Goal: Task Accomplishment & Management: Manage account settings

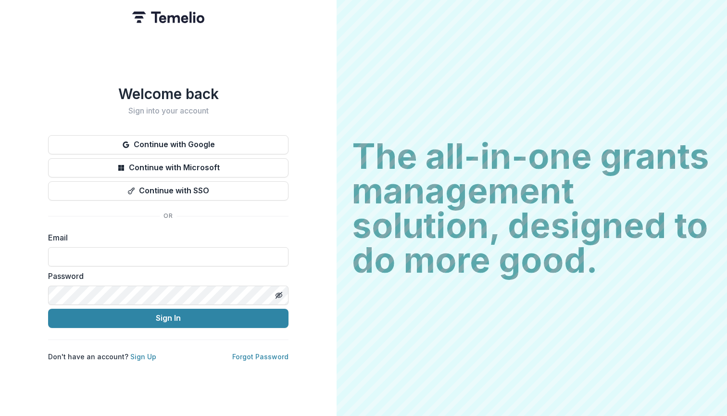
type input "**********"
click at [168, 314] on button "Sign In" at bounding box center [168, 318] width 240 height 19
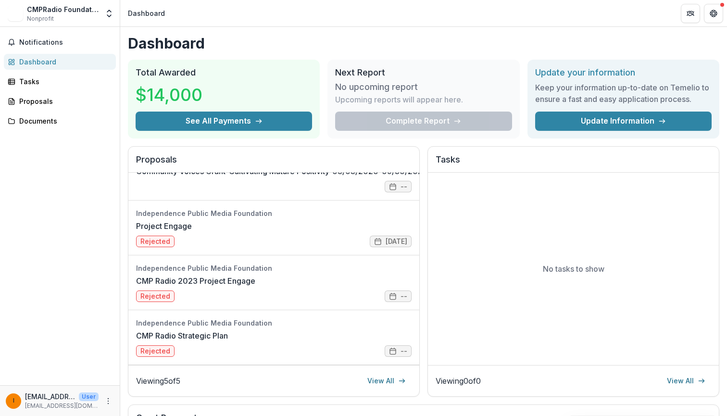
scroll to position [89, 0]
click at [618, 120] on link "Update Information" at bounding box center [623, 121] width 176 height 19
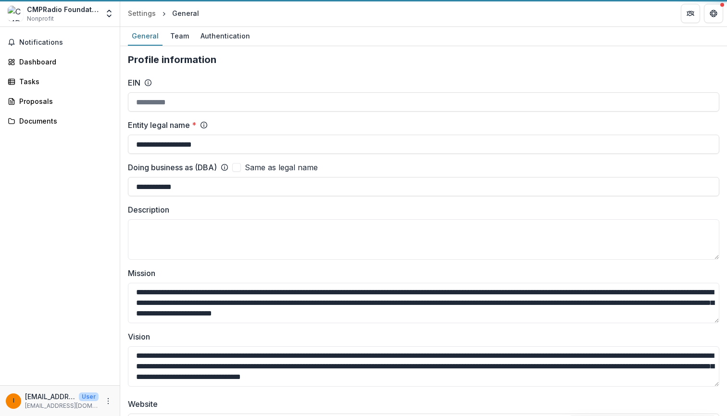
type input "**********"
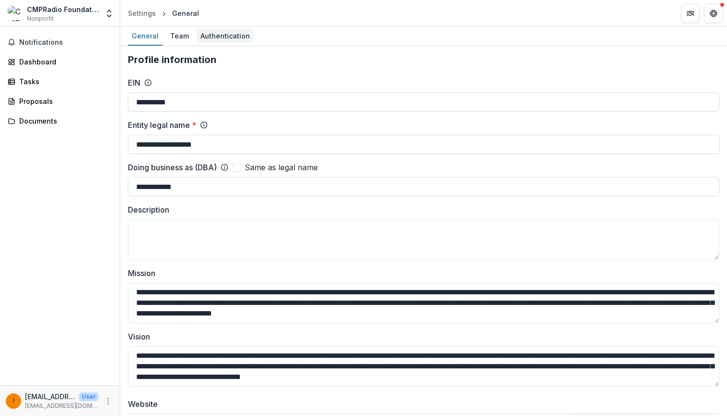
click at [217, 36] on div "Authentication" at bounding box center [225, 36] width 57 height 14
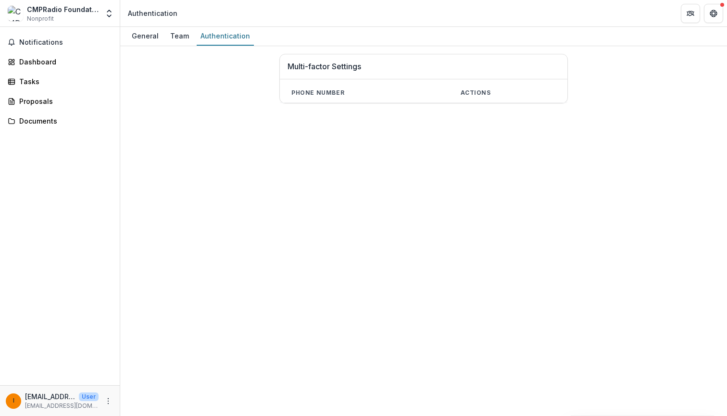
click at [317, 95] on th "Phone number" at bounding box center [364, 93] width 169 height 20
click at [334, 70] on h1 "Multi-factor Settings" at bounding box center [424, 66] width 272 height 9
click at [183, 37] on div "Team" at bounding box center [179, 36] width 26 height 14
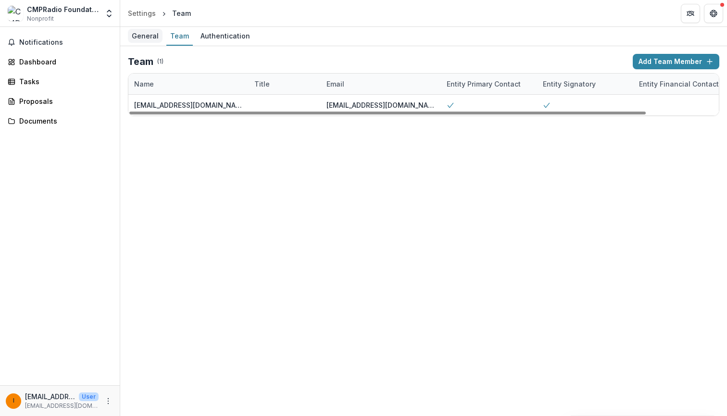
click at [150, 34] on div "General" at bounding box center [145, 36] width 35 height 14
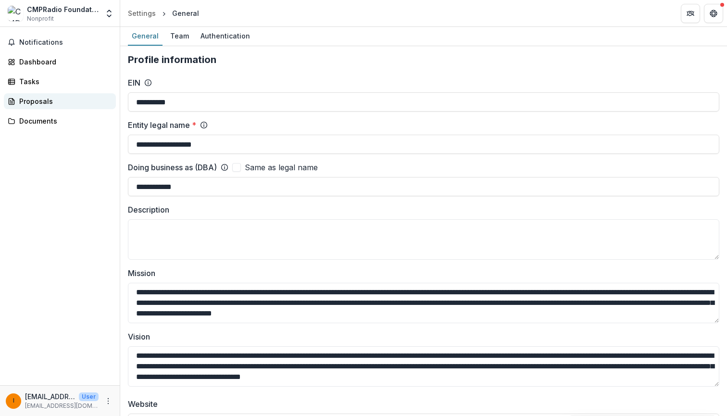
click at [44, 101] on div "Proposals" at bounding box center [63, 101] width 89 height 10
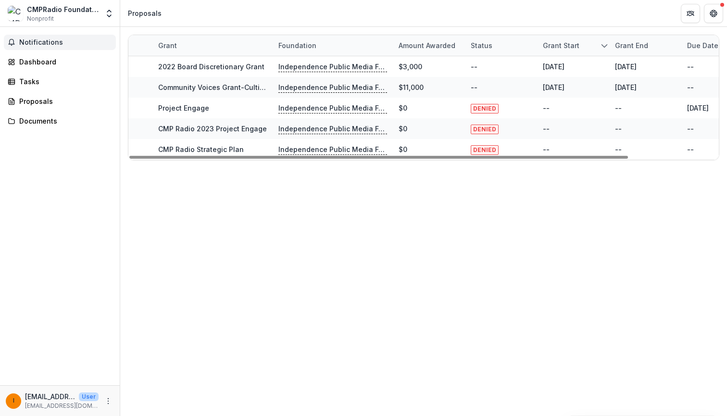
click at [51, 42] on span "Notifications" at bounding box center [65, 42] width 93 height 8
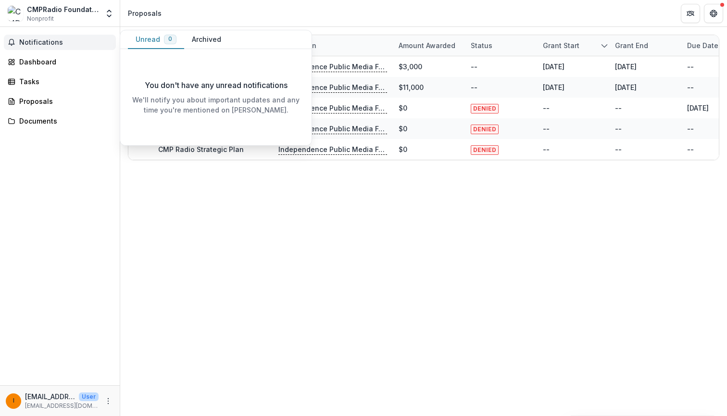
click at [43, 8] on div "CMPRadio Foundation" at bounding box center [63, 9] width 72 height 10
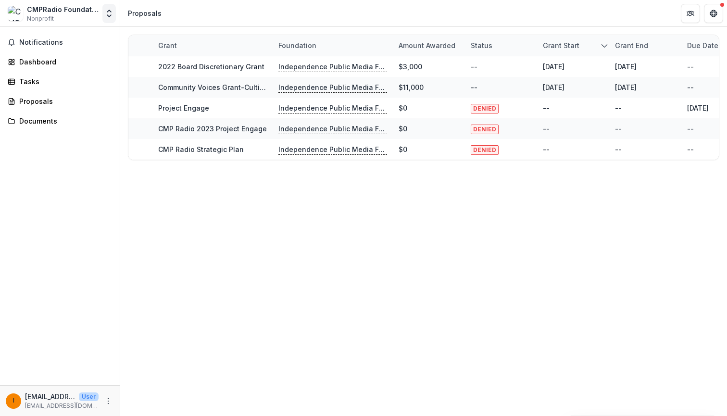
click at [108, 14] on icon "Open entity switcher" at bounding box center [109, 14] width 10 height 10
click at [55, 41] on link "Team Settings" at bounding box center [59, 37] width 115 height 16
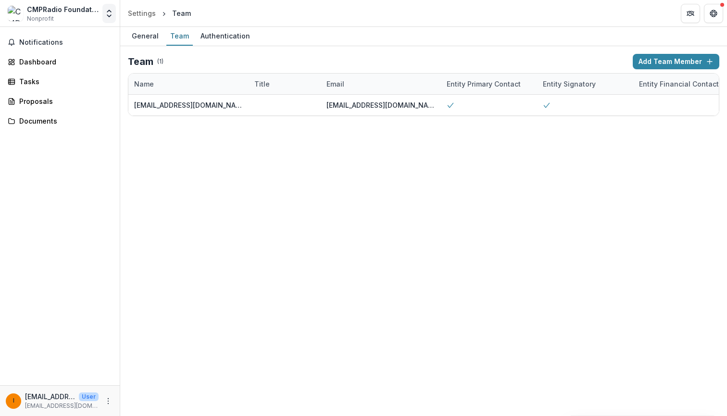
click at [108, 14] on icon "Open entity switcher" at bounding box center [109, 14] width 10 height 10
click at [56, 59] on link "Settings" at bounding box center [59, 53] width 115 height 16
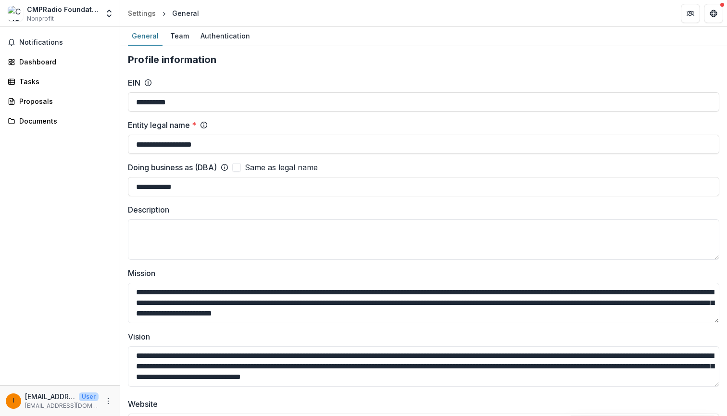
click at [20, 18] on img at bounding box center [15, 13] width 15 height 15
click at [37, 43] on span "Notifications" at bounding box center [65, 42] width 93 height 8
click at [38, 63] on div "Dashboard" at bounding box center [63, 62] width 89 height 10
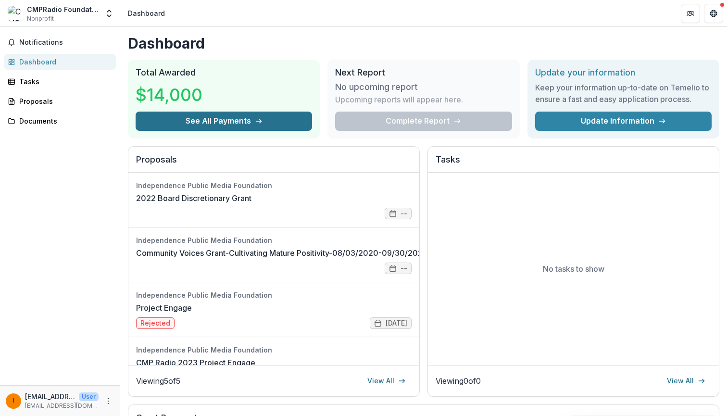
click at [198, 123] on button "See All Payments" at bounding box center [224, 121] width 176 height 19
click at [25, 79] on div "Tasks" at bounding box center [63, 81] width 89 height 10
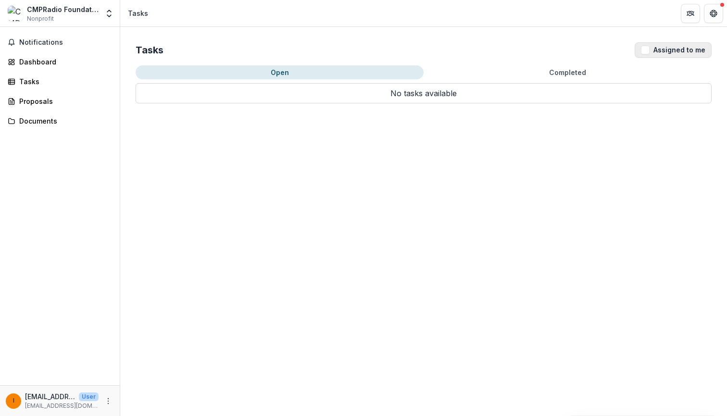
click at [649, 48] on span "button" at bounding box center [645, 50] width 9 height 9
click at [647, 49] on span "button" at bounding box center [645, 50] width 9 height 9
click at [322, 73] on button "Open" at bounding box center [280, 72] width 288 height 14
click at [284, 72] on button "Open" at bounding box center [280, 72] width 288 height 14
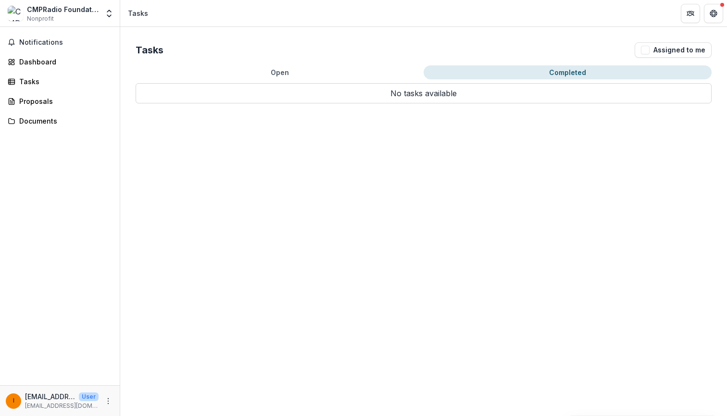
click at [539, 76] on button "Completed" at bounding box center [568, 72] width 288 height 14
click at [284, 71] on button "Open" at bounding box center [280, 72] width 288 height 14
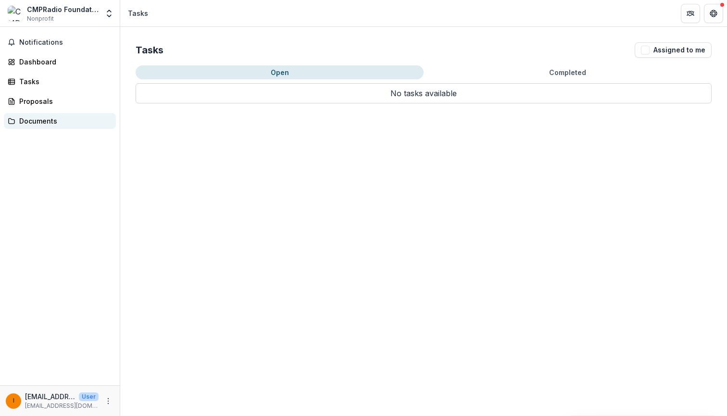
click at [39, 123] on div "Documents" at bounding box center [63, 121] width 89 height 10
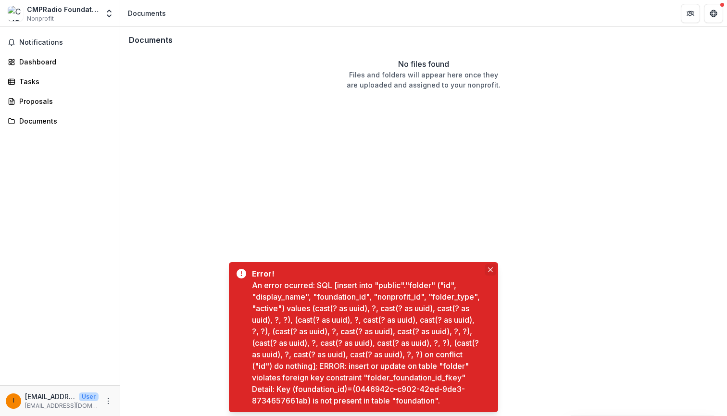
click at [491, 267] on icon "Close" at bounding box center [490, 269] width 5 height 5
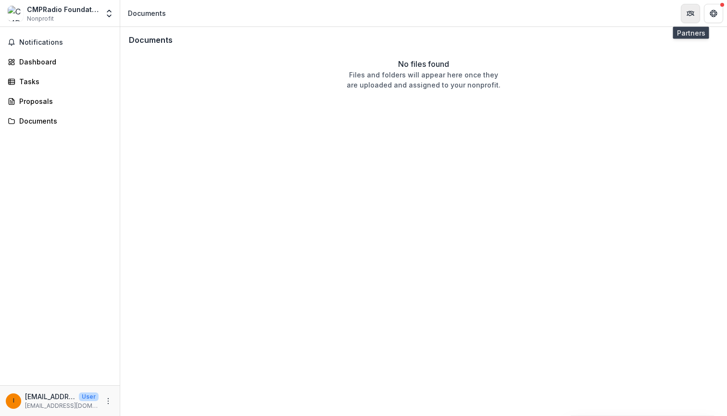
click at [690, 14] on icon "Partners" at bounding box center [691, 14] width 8 height 8
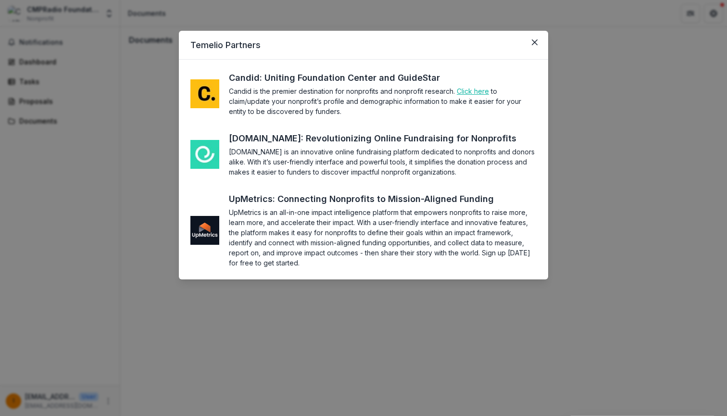
click at [481, 92] on link "Click here" at bounding box center [473, 91] width 32 height 8
click at [534, 44] on icon "Close" at bounding box center [535, 42] width 6 height 6
